Goal: Obtain resource: Obtain resource

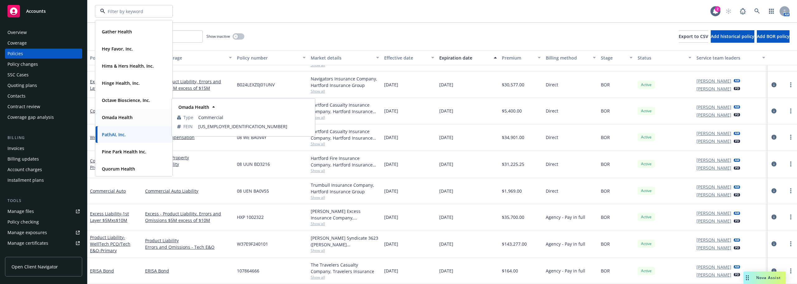
scroll to position [125, 0]
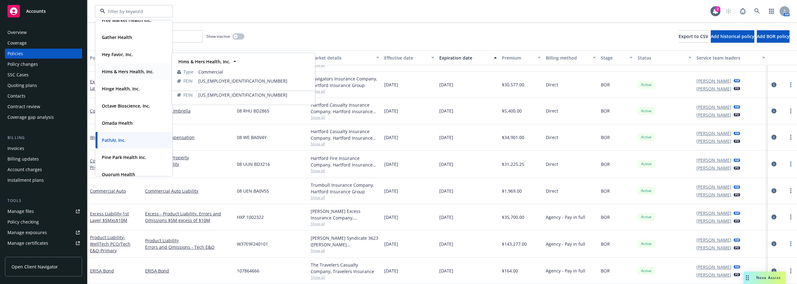
click at [116, 75] on div "Hims & Hers Health, Inc." at bounding box center [127, 71] width 56 height 9
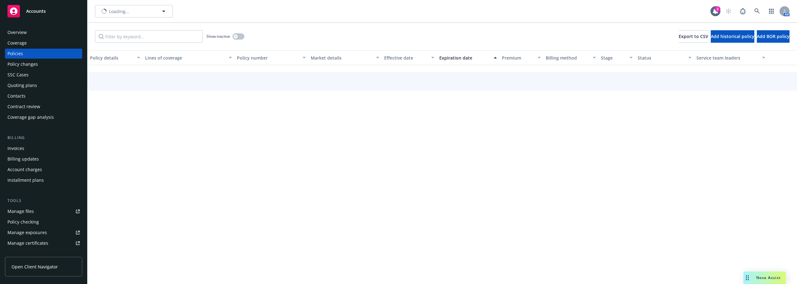
scroll to position [31, 0]
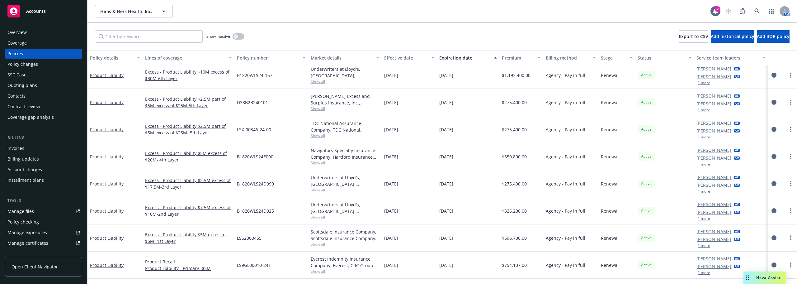
click at [130, 109] on div "Product Liability" at bounding box center [114, 102] width 55 height 27
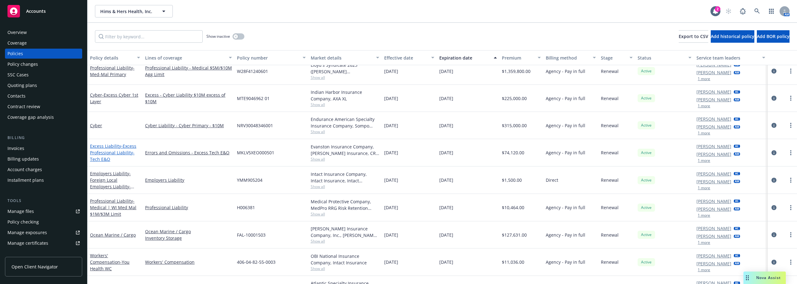
scroll to position [311, 0]
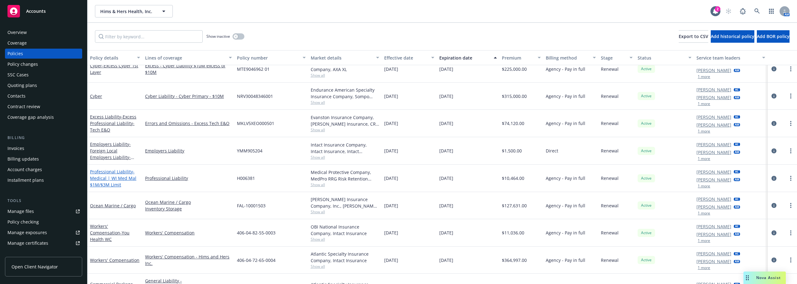
click at [117, 179] on span "- Medical | WI Med Mal $1M/$3M Limit" at bounding box center [113, 177] width 46 height 19
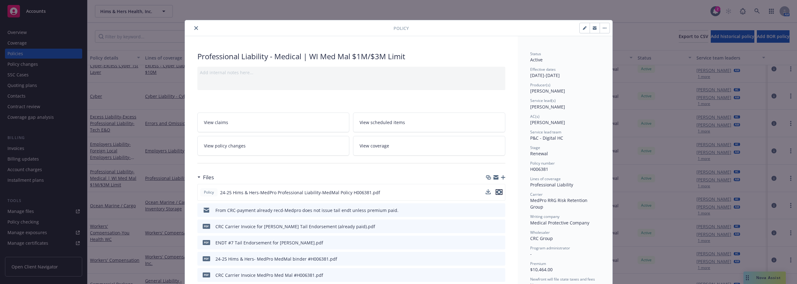
click at [496, 190] on icon "preview file" at bounding box center [499, 192] width 6 height 4
click at [197, 30] on button "close" at bounding box center [195, 27] width 7 height 7
